Goal: Task Accomplishment & Management: Manage account settings

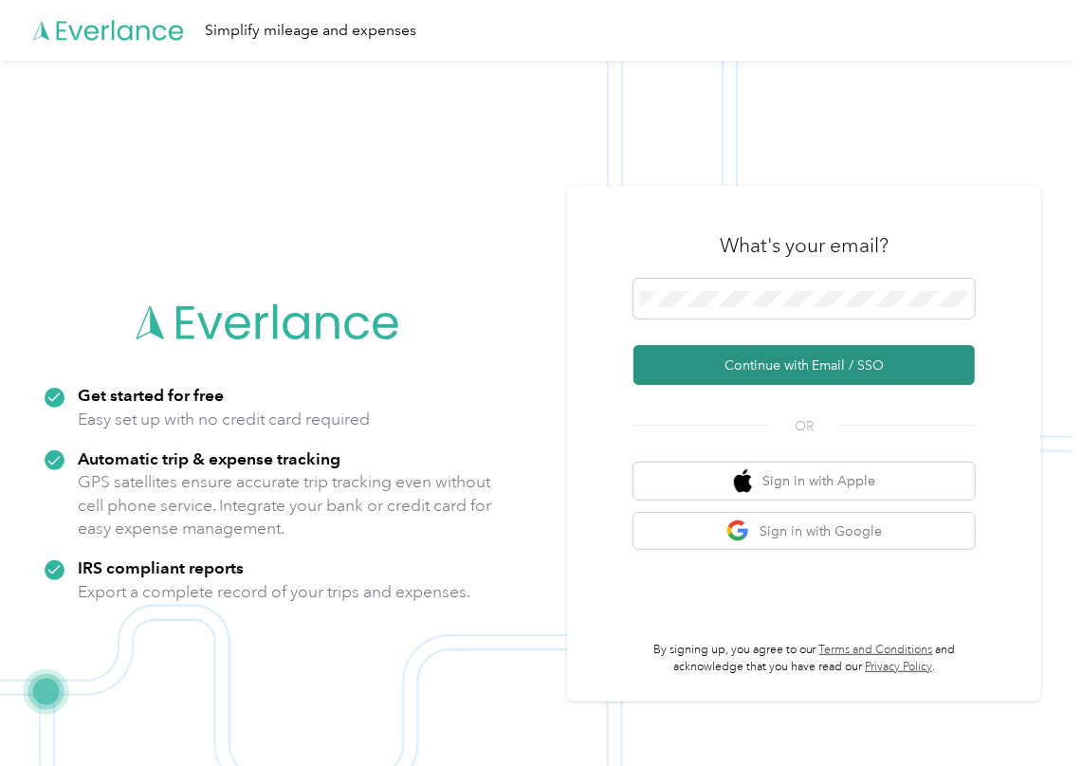
click at [692, 366] on button "Continue with Email / SSO" at bounding box center [803, 365] width 341 height 40
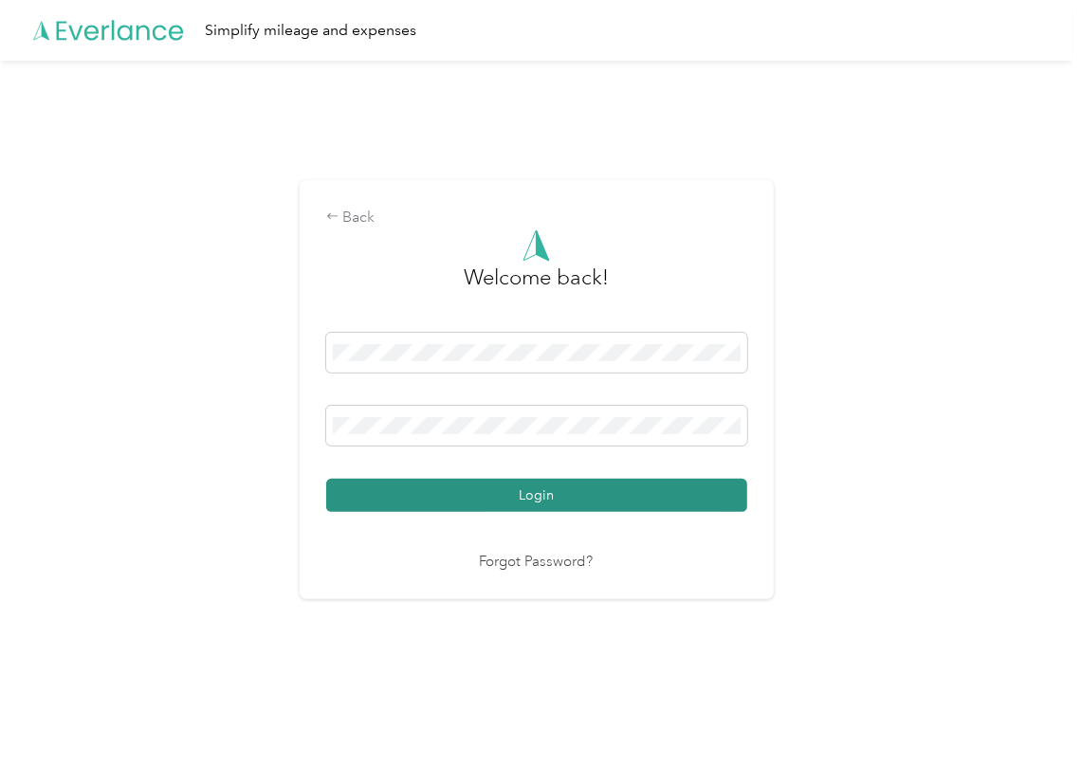
click at [387, 489] on button "Login" at bounding box center [536, 495] width 421 height 33
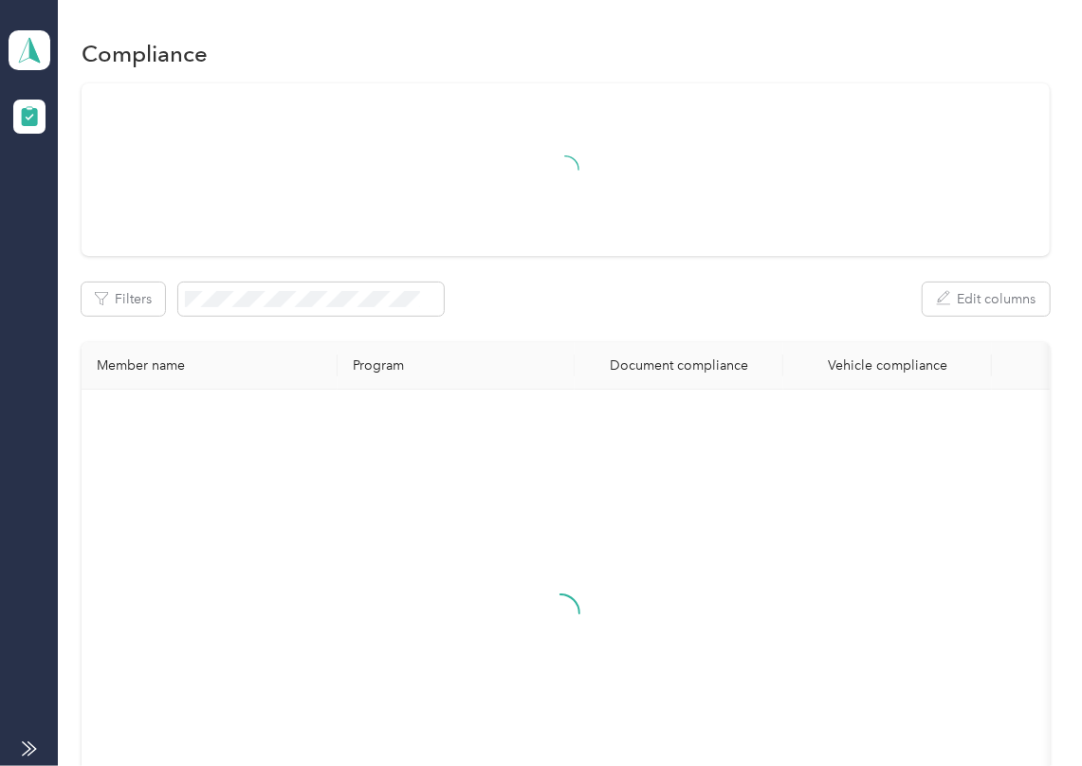
click at [751, 266] on div "Filters Edit columns Member name Program Document compliance Vehicle compliance" at bounding box center [566, 477] width 968 height 789
click at [32, 44] on icon at bounding box center [29, 50] width 28 height 27
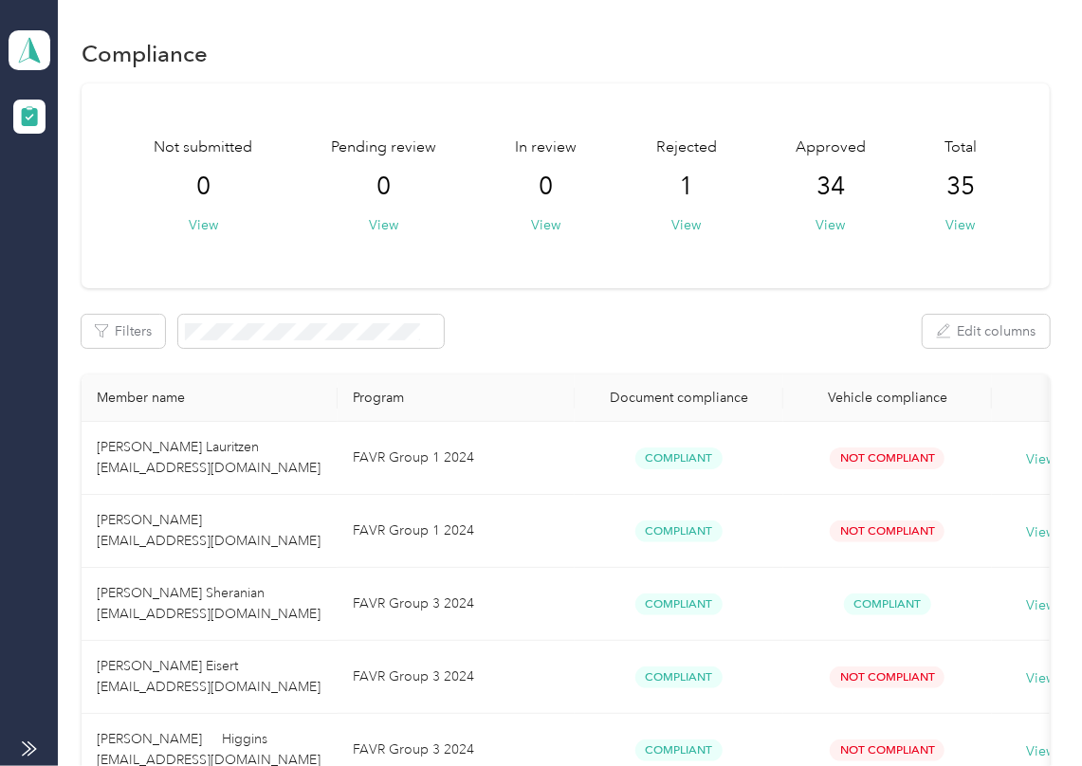
click at [97, 209] on div "Log out" at bounding box center [208, 198] width 373 height 33
